Goal: Task Accomplishment & Management: Manage account settings

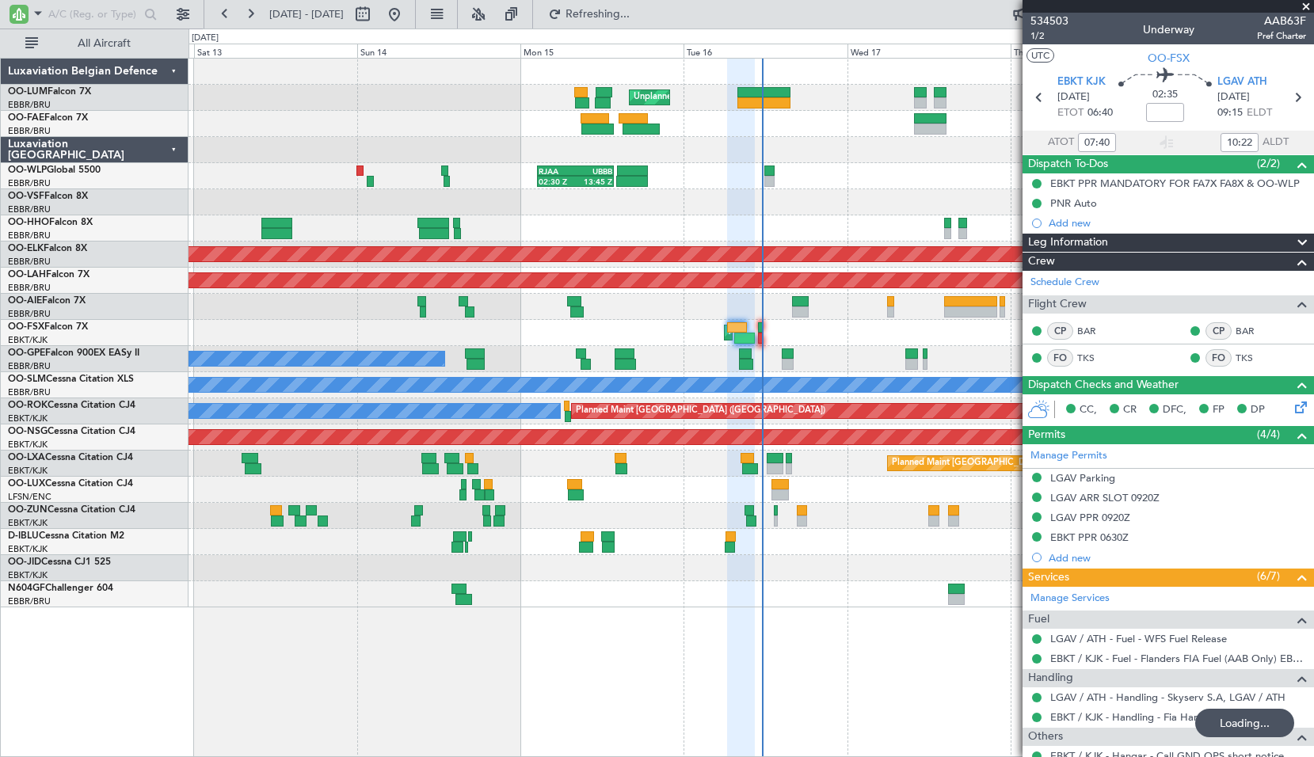
click at [680, 328] on div "AOG Maint Kortrijk-[GEOGRAPHIC_DATA]" at bounding box center [750, 333] width 1125 height 26
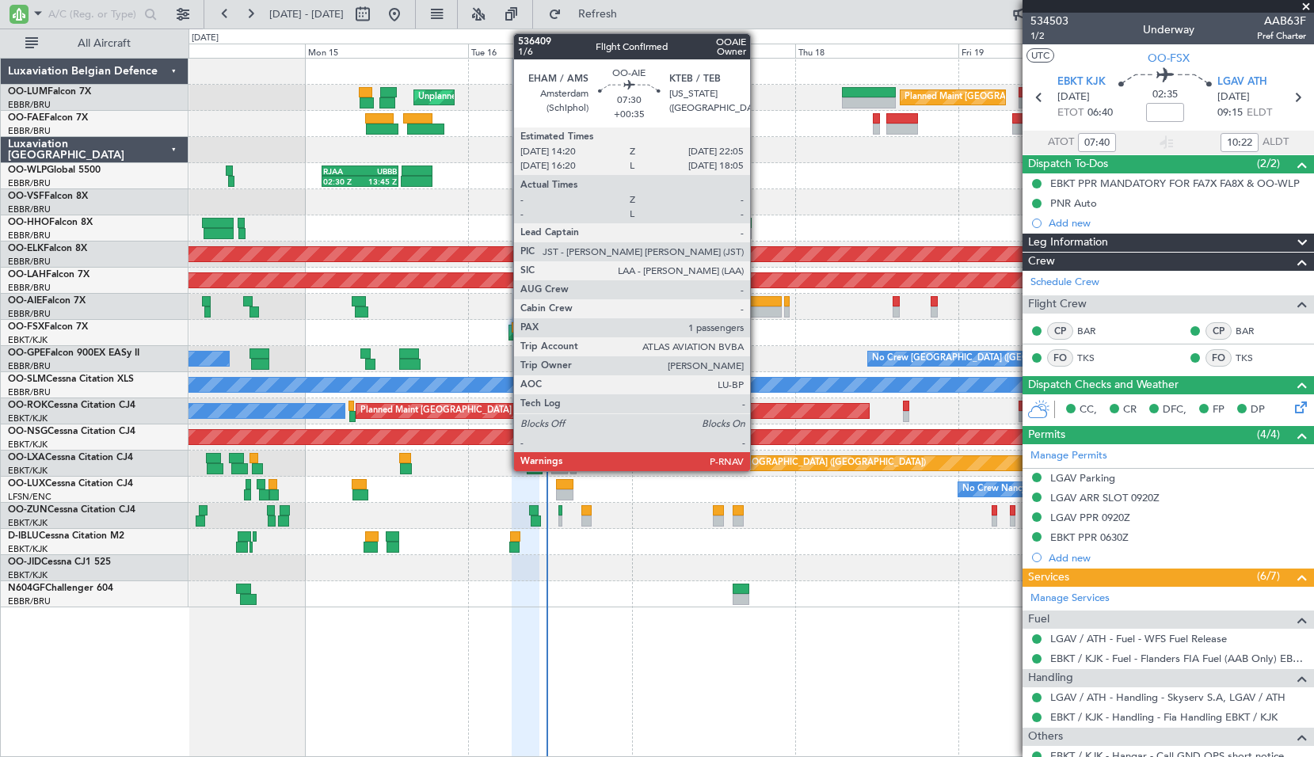
click at [760, 298] on div at bounding box center [755, 301] width 53 height 11
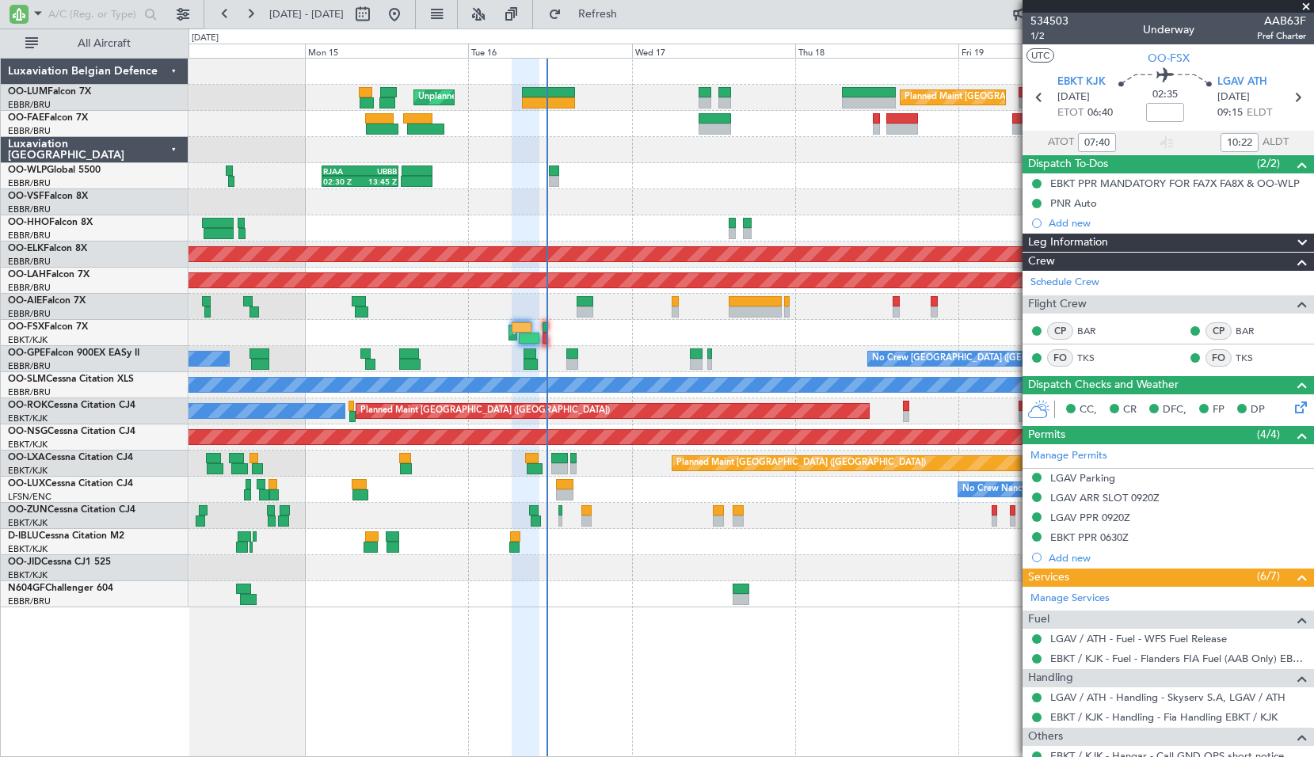
click at [874, 319] on div at bounding box center [750, 307] width 1125 height 26
type input "+00:35"
type input "1"
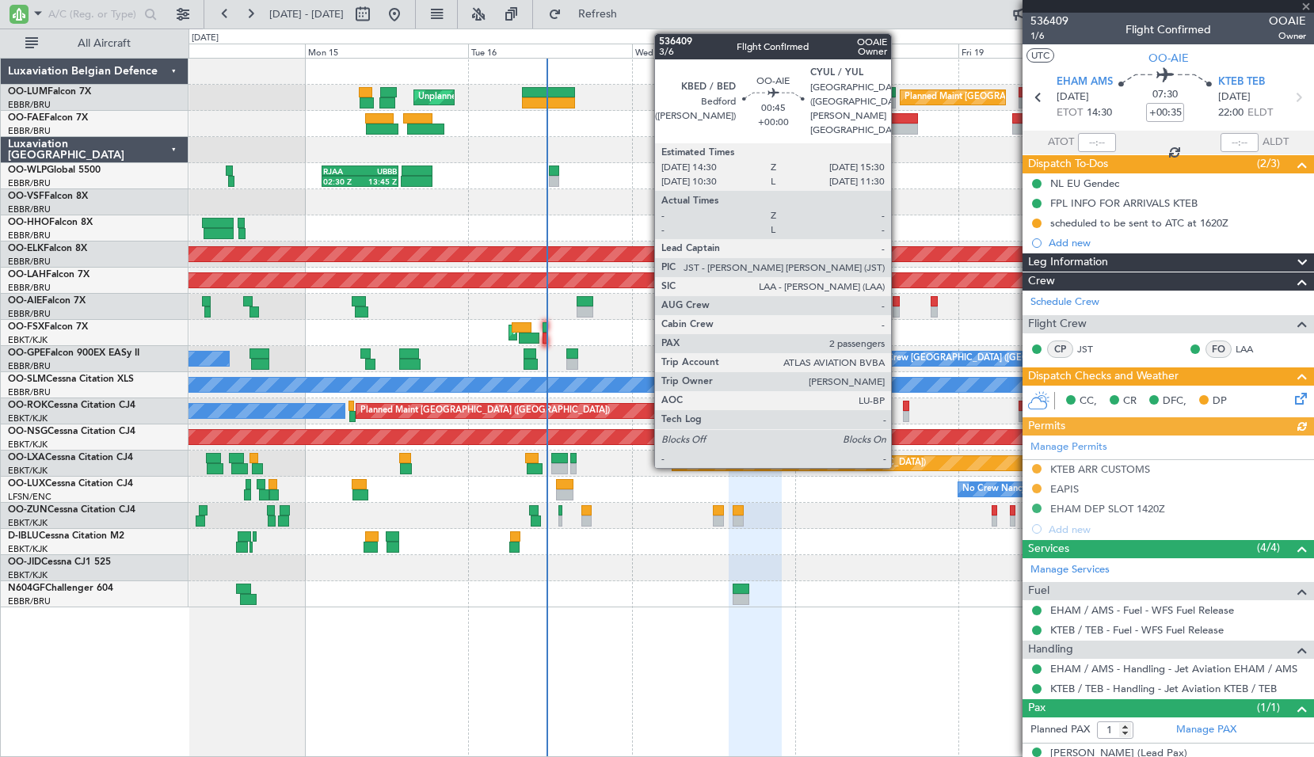
click at [896, 297] on div at bounding box center [895, 301] width 7 height 11
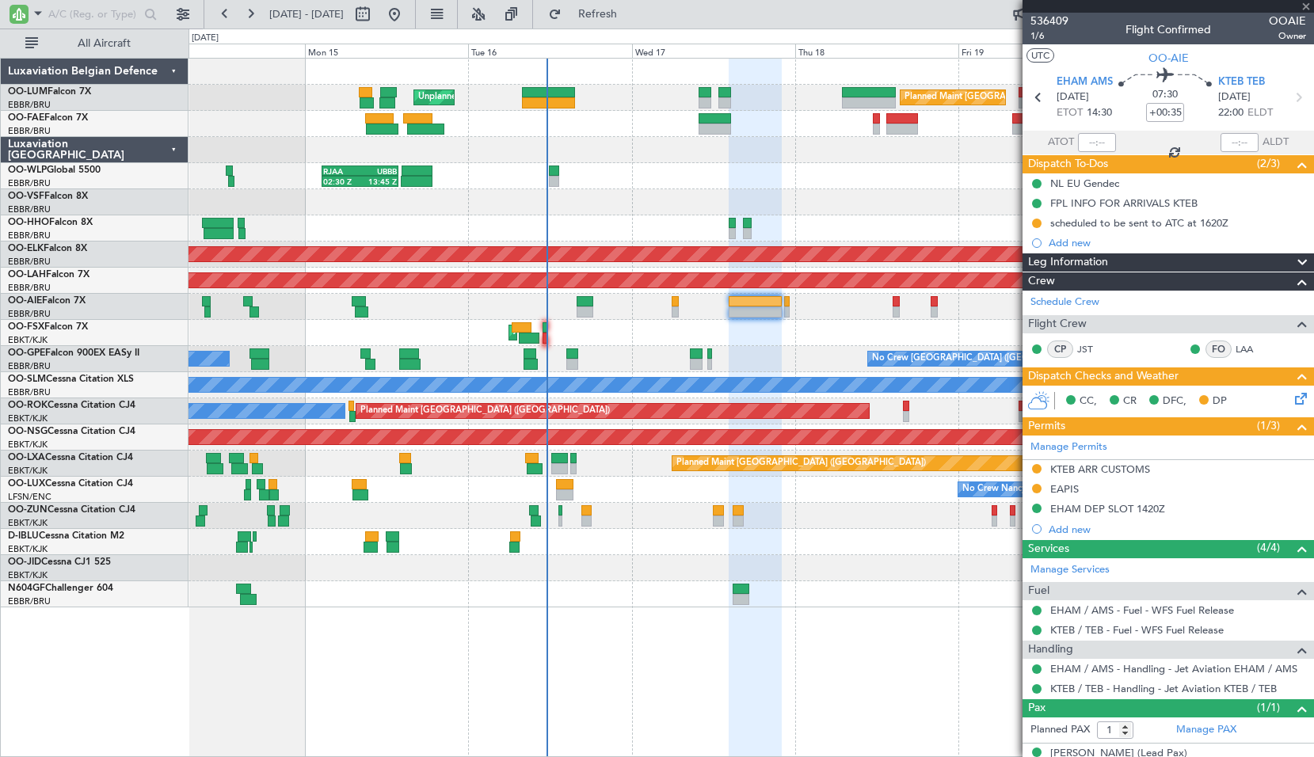
click at [916, 313] on div at bounding box center [750, 307] width 1125 height 26
type input "2"
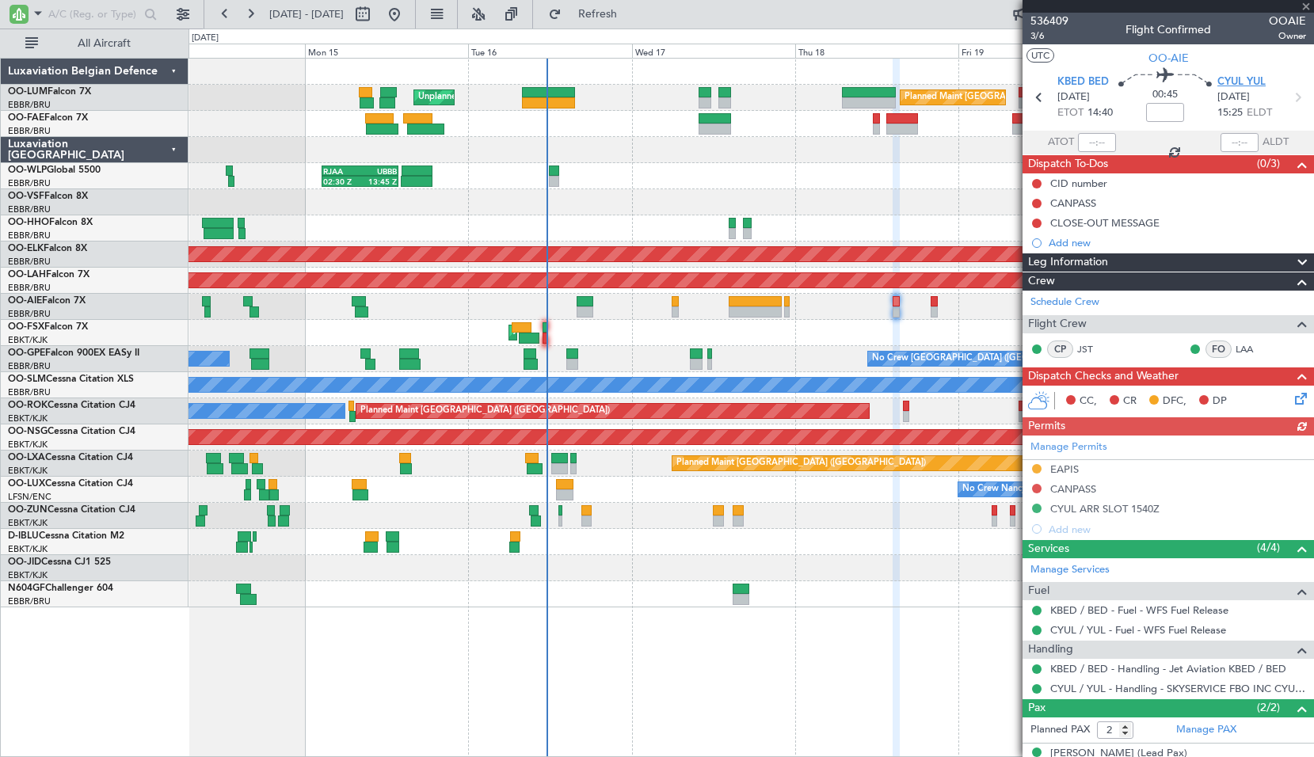
click at [1223, 87] on span "CYUL YUL" at bounding box center [1241, 82] width 48 height 16
